Goal: Task Accomplishment & Management: Manage account settings

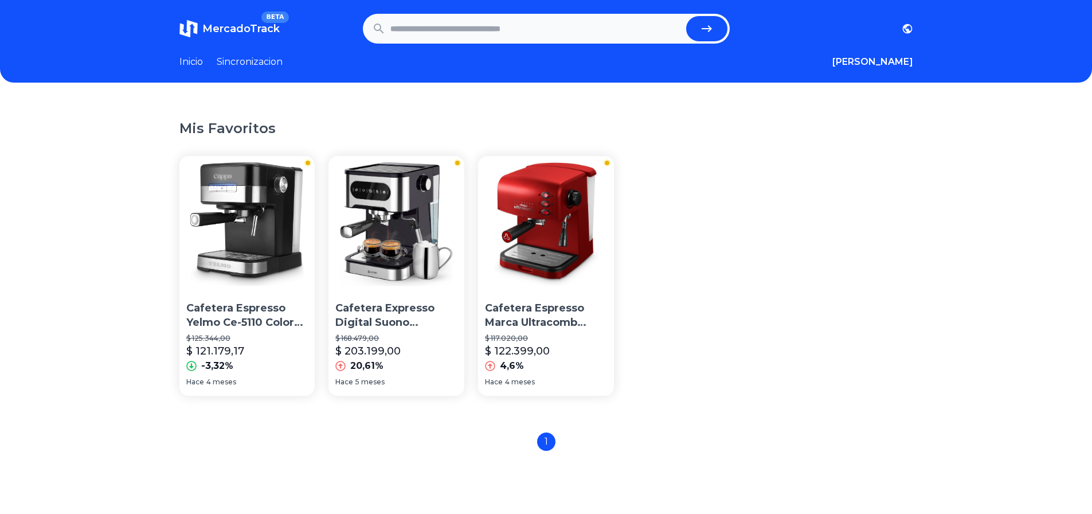
click at [257, 58] on link "Sincronizacion" at bounding box center [250, 62] width 66 height 14
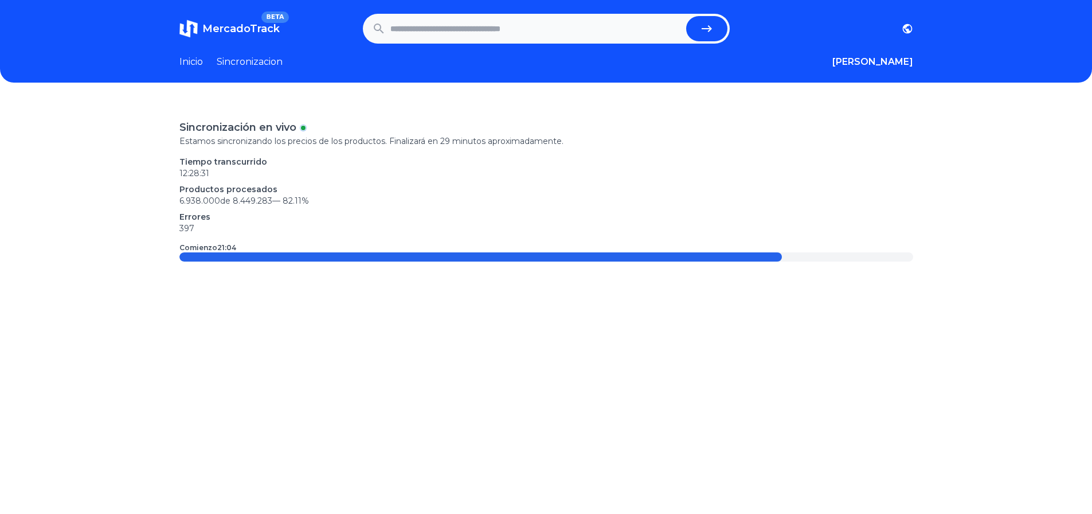
click at [252, 28] on span "MercadoTrack" at bounding box center [240, 28] width 77 height 13
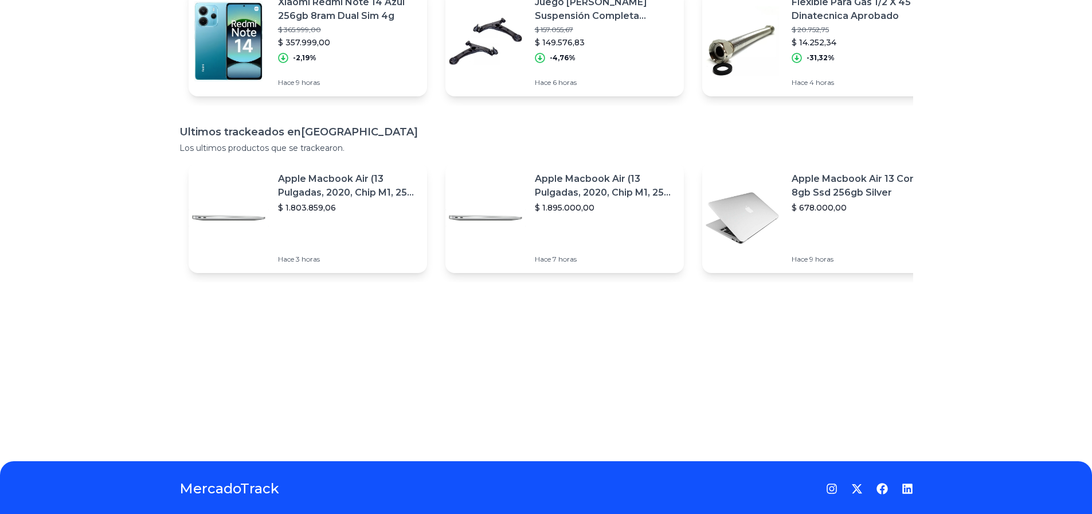
scroll to position [57, 0]
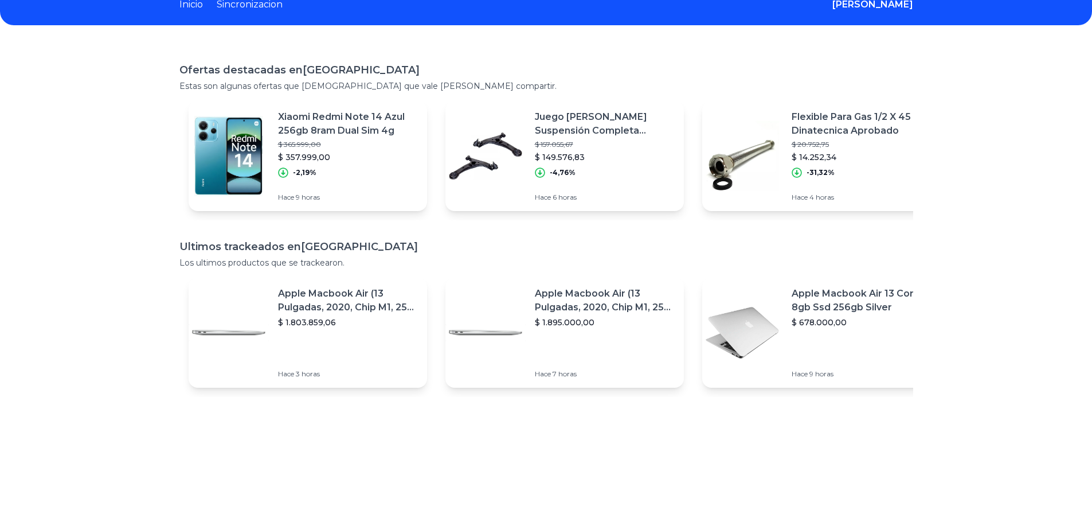
click at [618, 327] on p "$ 1.895.000,00" at bounding box center [605, 322] width 140 height 11
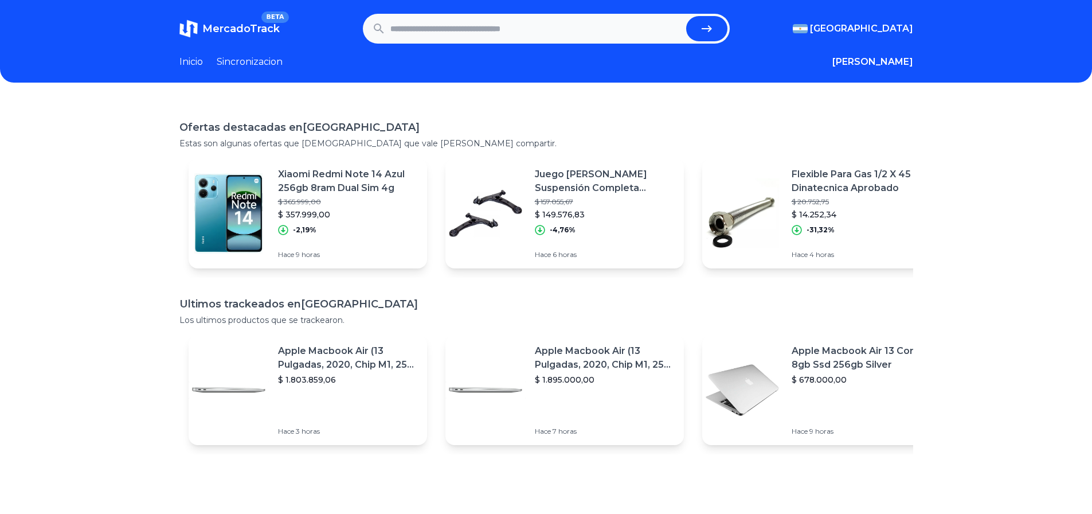
click at [197, 61] on link "Inicio" at bounding box center [192, 62] width 24 height 14
click at [902, 62] on button "[PERSON_NAME]" at bounding box center [873, 62] width 81 height 14
click at [871, 84] on div "Favoritos" at bounding box center [849, 86] width 128 height 21
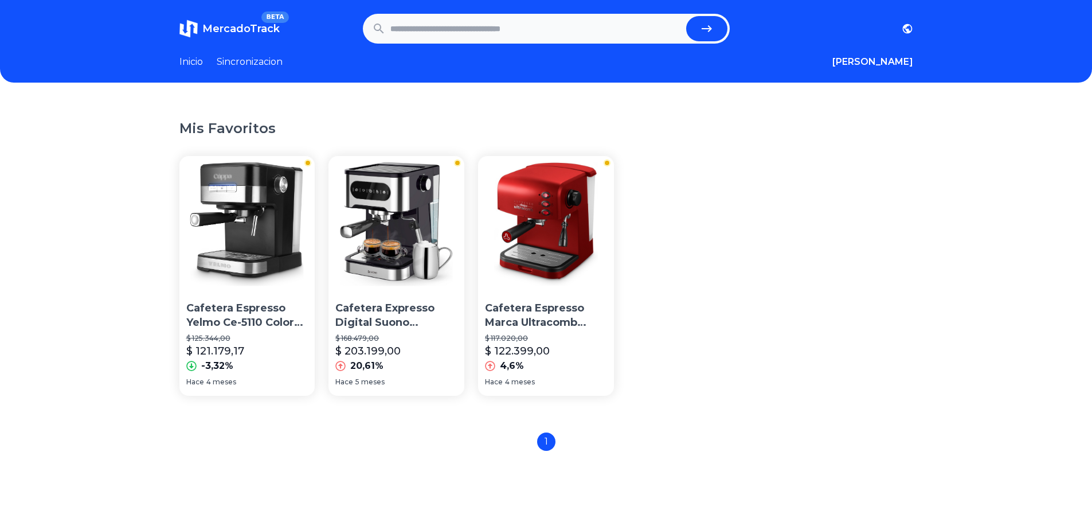
click at [266, 235] on img at bounding box center [248, 224] width 136 height 136
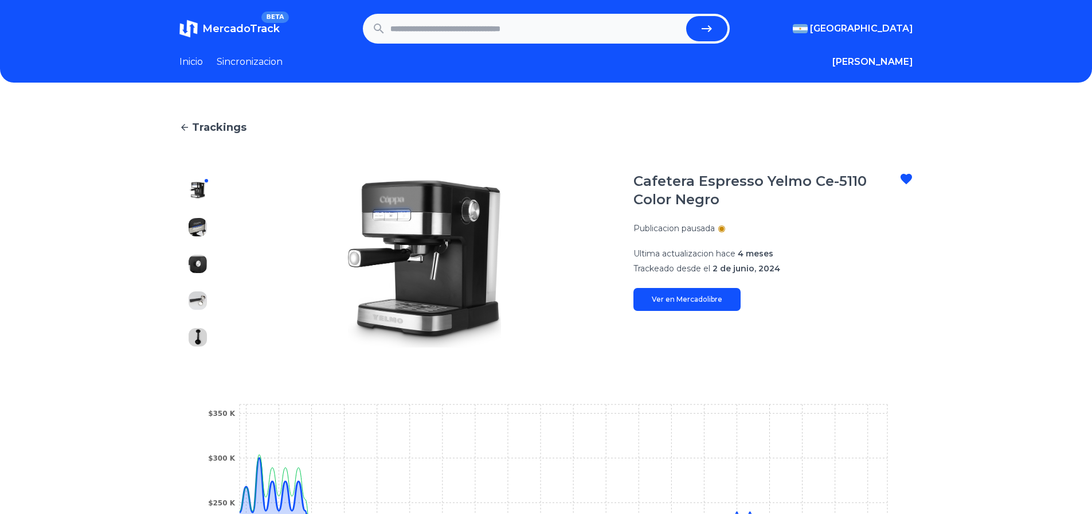
click at [911, 180] on icon at bounding box center [906, 179] width 11 height 10
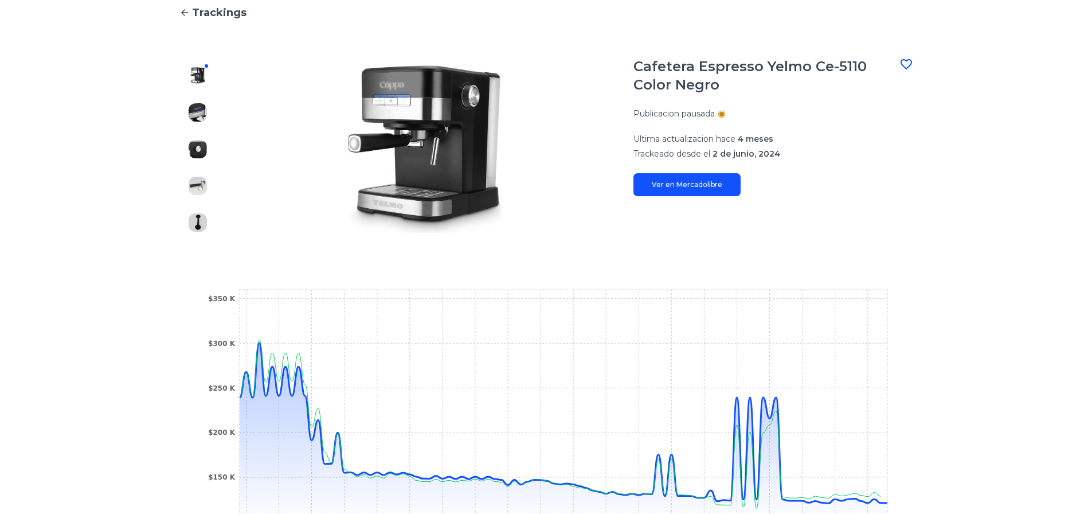
scroll to position [172, 0]
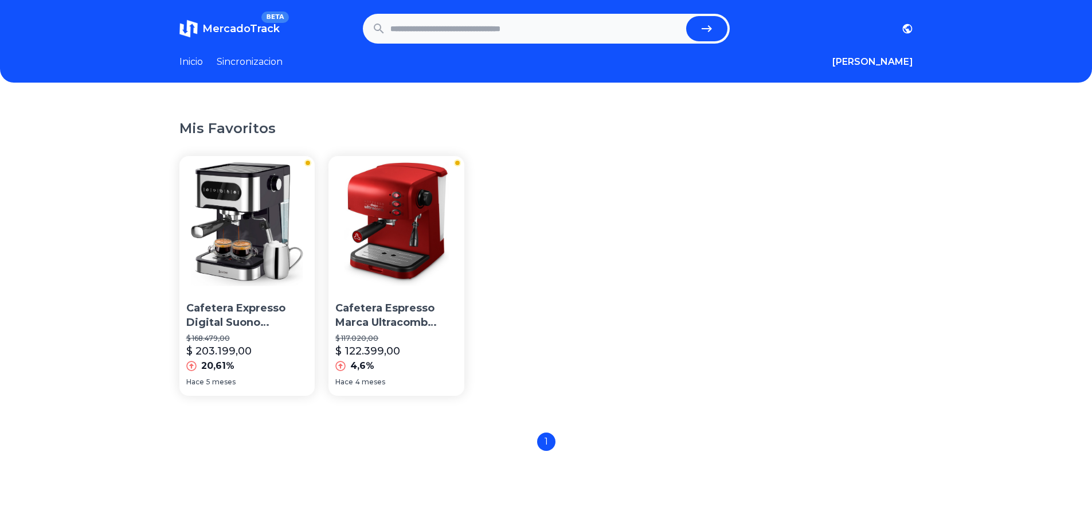
click at [416, 227] on img at bounding box center [397, 224] width 136 height 136
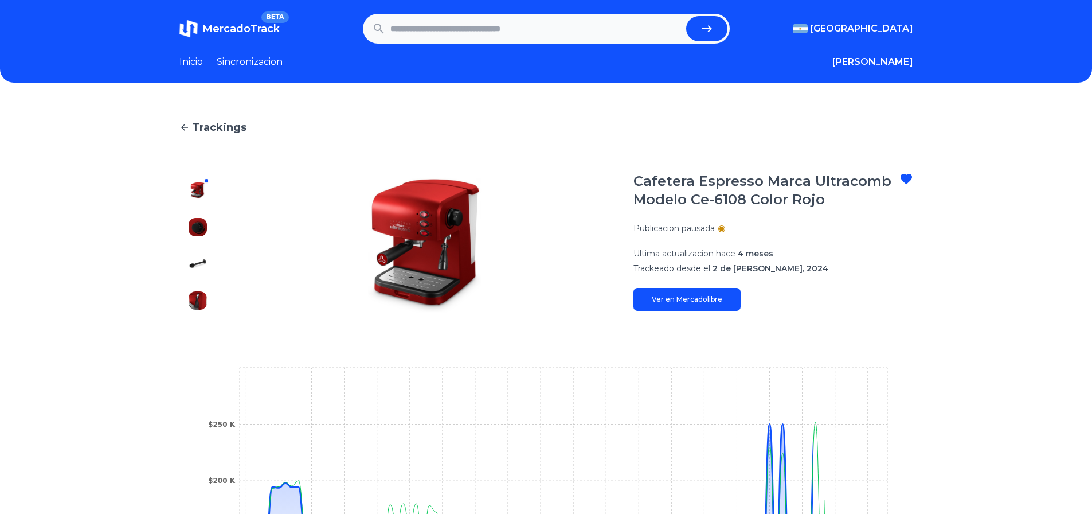
click at [911, 176] on icon at bounding box center [906, 179] width 11 height 10
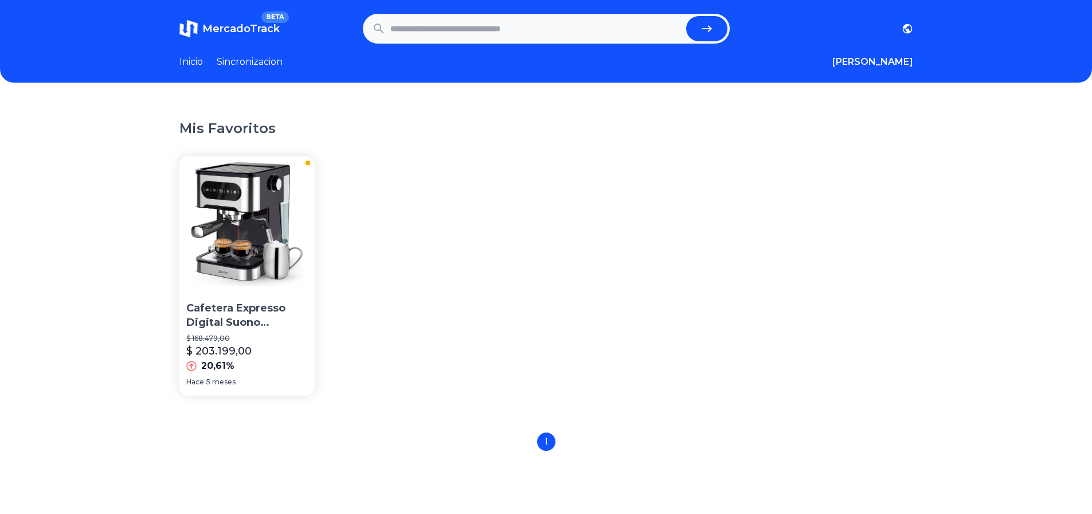
click at [235, 228] on img at bounding box center [248, 224] width 136 height 136
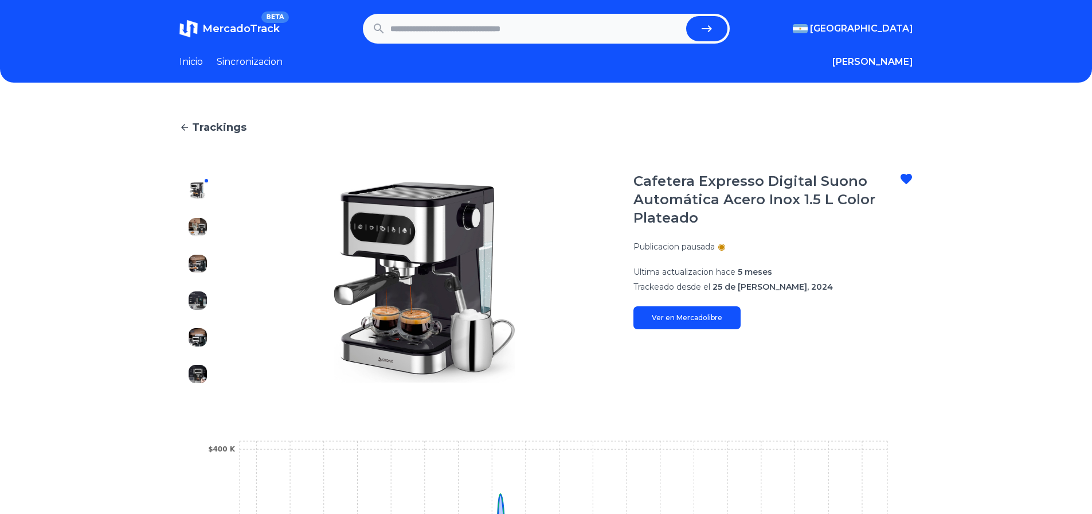
click at [912, 174] on icon at bounding box center [906, 179] width 11 height 10
click at [192, 63] on link "Inicio" at bounding box center [192, 62] width 24 height 14
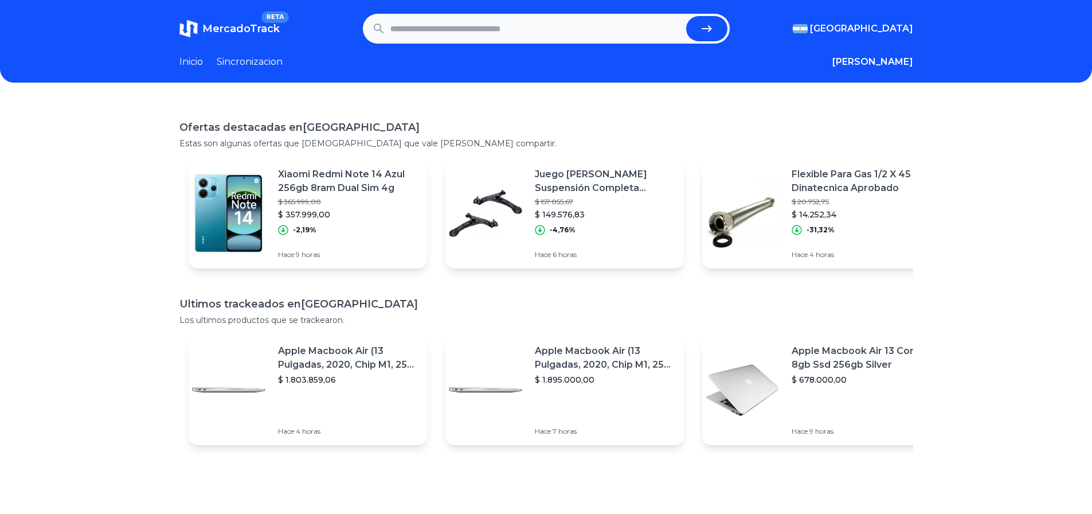
click at [236, 29] on span "MercadoTrack" at bounding box center [240, 28] width 77 height 13
click at [247, 25] on span "MercadoTrack" at bounding box center [240, 28] width 77 height 13
